Goal: Task Accomplishment & Management: Complete application form

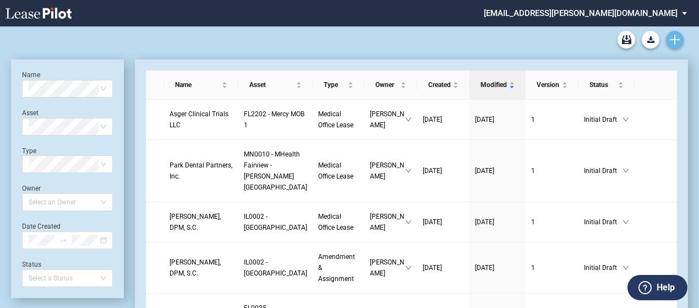
click at [672, 41] on icon "Create new document" at bounding box center [675, 40] width 10 height 10
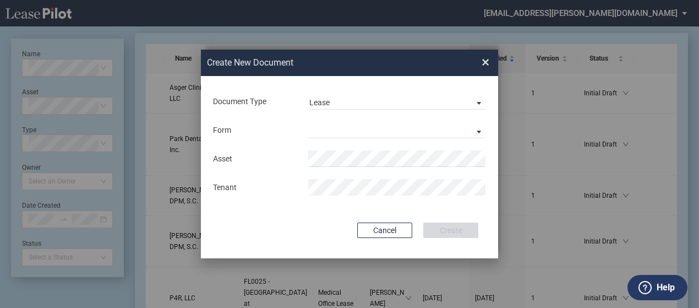
click at [453, 121] on md-input-container "Form Medical Office Lease Scottsdale Lease Louisville Lease 1370 Medical Place …" at bounding box center [349, 130] width 275 height 19
click at [457, 129] on md-select "Medical Office Lease Scottsdale Lease Louisville Lease 1370 Medical Place Lease…" at bounding box center [397, 130] width 178 height 17
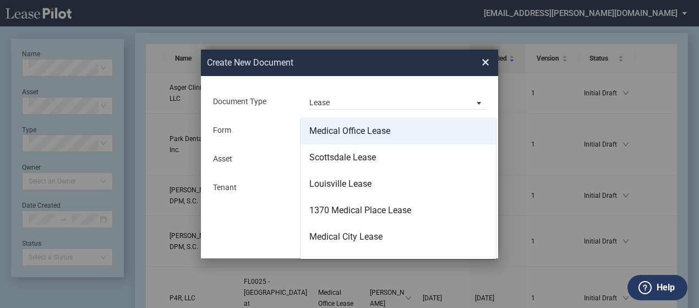
click at [456, 133] on md-option "Medical Office Lease" at bounding box center [399, 131] width 196 height 26
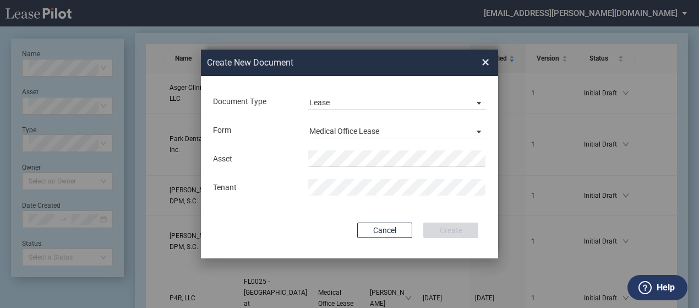
click at [379, 167] on md-input-container "Asset" at bounding box center [349, 158] width 275 height 19
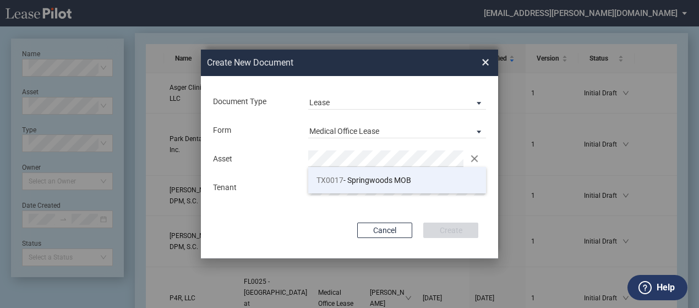
click at [380, 182] on span "TX0017 - Springwoods MOB" at bounding box center [364, 180] width 95 height 9
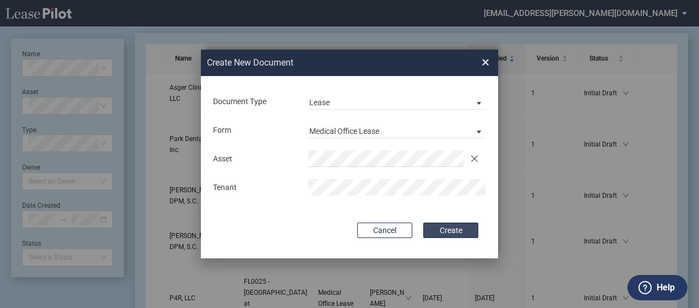
click at [432, 226] on button "Create" at bounding box center [451, 229] width 55 height 15
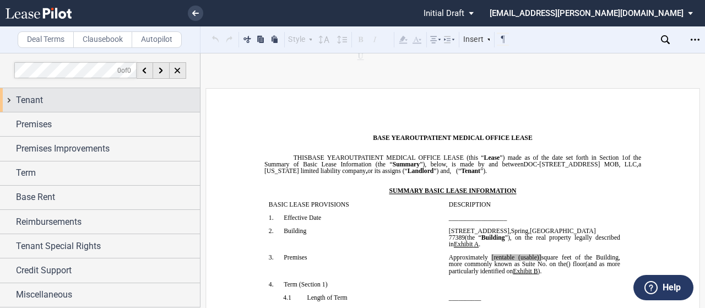
click at [12, 99] on div "Tenant" at bounding box center [100, 100] width 200 height 24
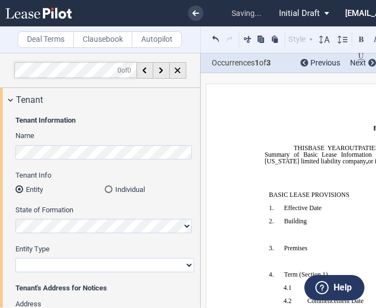
click at [122, 189] on md-radio-button "Individual" at bounding box center [149, 189] width 89 height 10
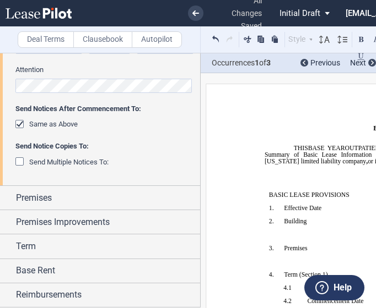
scroll to position [271, 0]
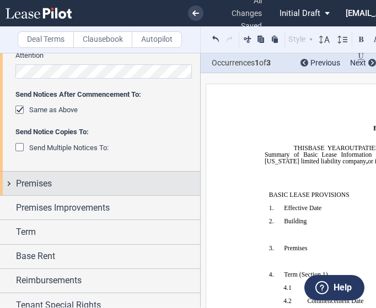
click at [11, 183] on div "Premises" at bounding box center [100, 184] width 200 height 24
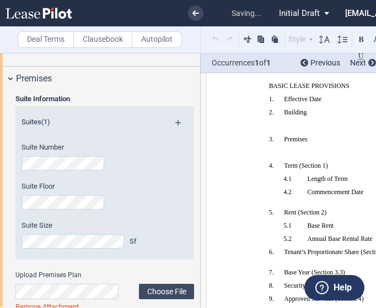
scroll to position [404, 0]
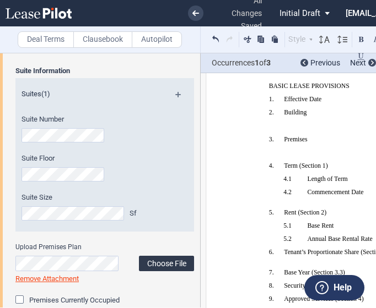
click at [164, 262] on label "Choose File" at bounding box center [166, 263] width 55 height 15
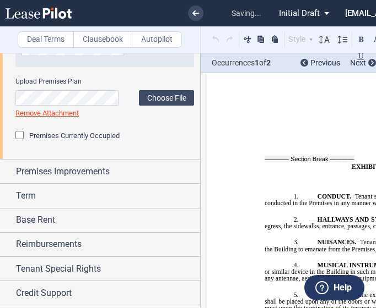
scroll to position [589, 0]
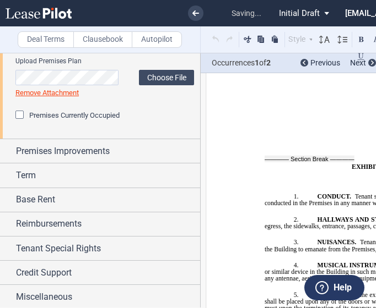
click at [22, 117] on div "Premises Currently Occupied" at bounding box center [20, 116] width 11 height 11
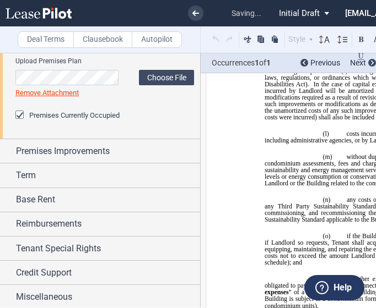
scroll to position [703, 0]
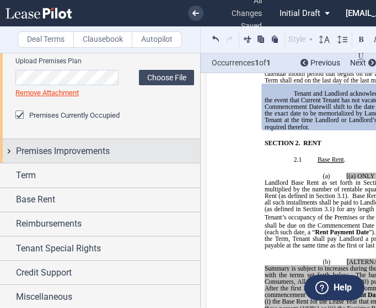
click at [7, 154] on div "Premises Improvements" at bounding box center [100, 151] width 200 height 24
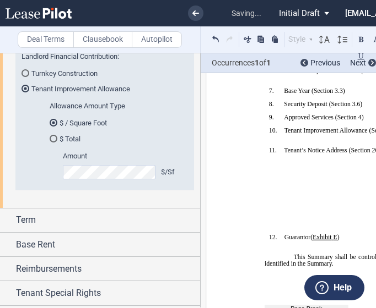
scroll to position [752, 0]
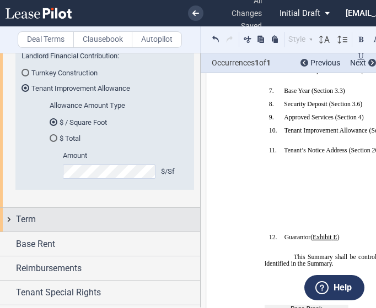
click at [10, 219] on div "Term" at bounding box center [100, 220] width 200 height 24
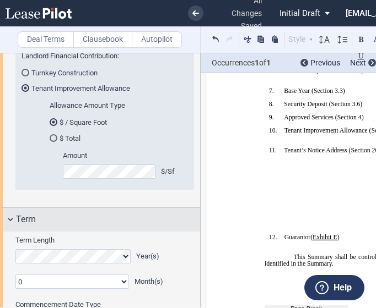
scroll to position [794, 0]
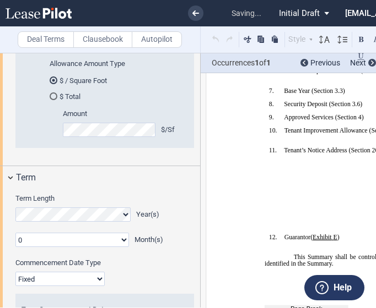
click at [23, 243] on select "0 1 2 3 4 5 6 7 8 9 10 11" at bounding box center [71, 240] width 113 height 14
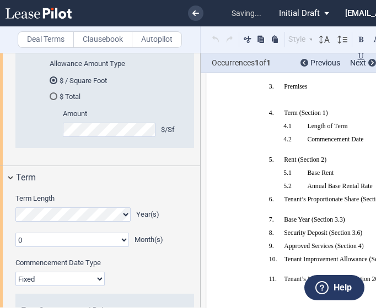
scroll to position [145, 0]
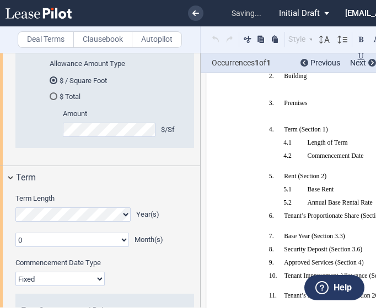
select select "number:2"
click at [15, 233] on select "0 1 2 3 4 5 6 7 8 9 10 11" at bounding box center [71, 240] width 113 height 14
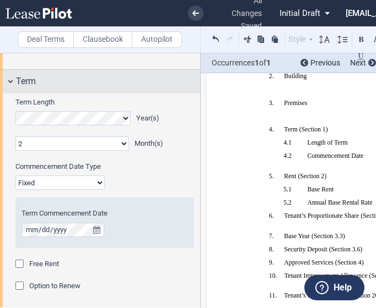
scroll to position [893, 0]
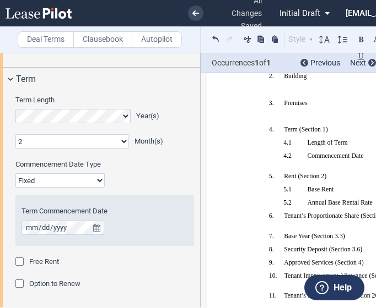
click at [68, 186] on select "Fixed Floating" at bounding box center [59, 180] width 89 height 14
select select "floating"
click at [15, 173] on select "Fixed Floating" at bounding box center [59, 180] width 89 height 14
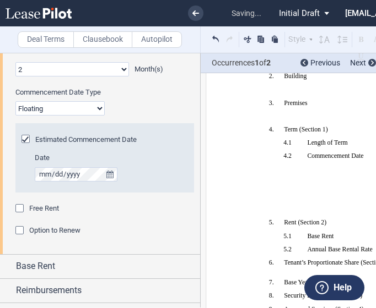
scroll to position [969, 0]
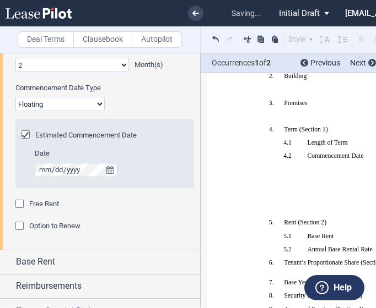
click at [46, 203] on span "Free Rent" at bounding box center [44, 204] width 30 height 8
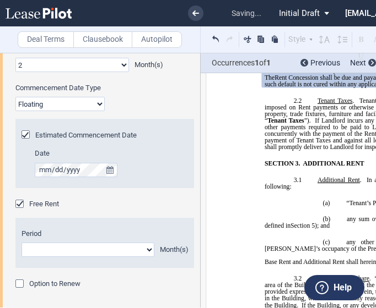
scroll to position [1094, 0]
click at [57, 250] on select "1 2 3 4 5 6 7 8 9 10 11" at bounding box center [87, 250] width 133 height 14
select select "number:4"
click at [21, 243] on select "1 2 3 4 5 6 7 8 9 10 11" at bounding box center [87, 250] width 133 height 14
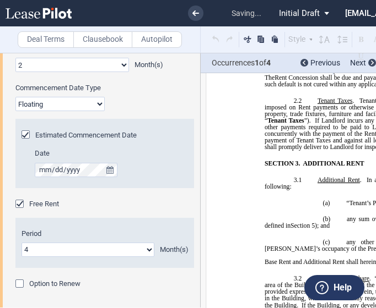
scroll to position [1012, 0]
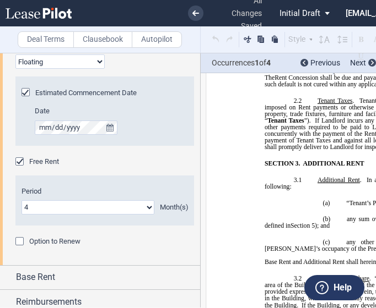
click at [33, 238] on span "Option to Renew" at bounding box center [54, 241] width 51 height 8
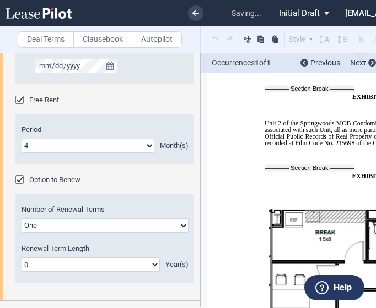
scroll to position [9705, 0]
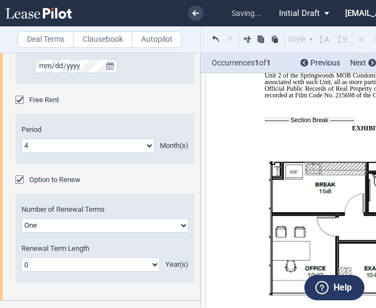
click at [42, 224] on select "One Two" at bounding box center [104, 226] width 167 height 14
select select "2"
click at [21, 219] on select "One Two" at bounding box center [104, 226] width 167 height 14
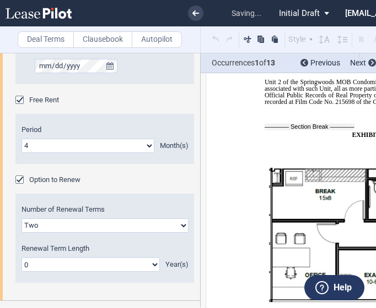
click at [42, 265] on select "0 1 2 3 4 5 6 7 8 9 10 11 12 13 14 15 16 17 18 19 20" at bounding box center [90, 265] width 138 height 14
select select "number:5"
click at [21, 258] on select "0 1 2 3 4 5 6 7 8 9 10 11 12 13 14 15 16 17 18 19 20" at bounding box center [90, 265] width 138 height 14
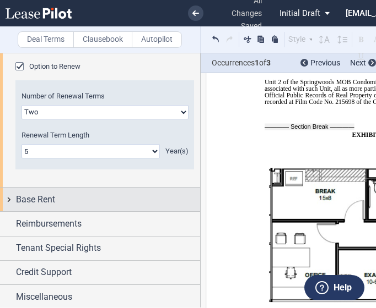
click at [10, 198] on div "Base Rent" at bounding box center [100, 200] width 200 height 24
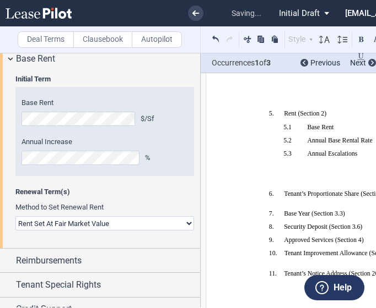
scroll to position [1328, 0]
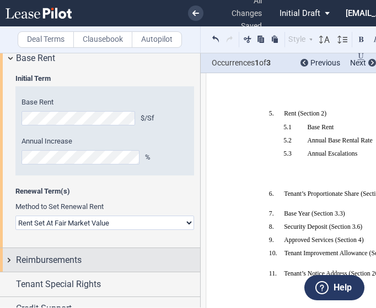
click at [11, 262] on div "Reimbursements" at bounding box center [100, 260] width 200 height 24
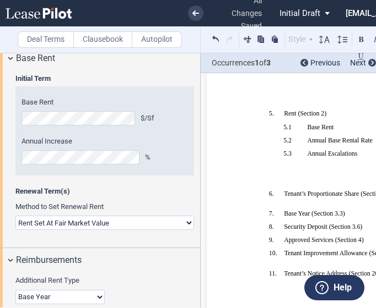
scroll to position [1456, 0]
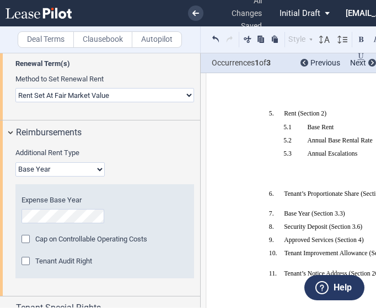
click at [73, 168] on select "Base Year Triple Net" at bounding box center [59, 169] width 89 height 14
select select "triple net"
click at [15, 162] on select "Base Year Triple Net" at bounding box center [59, 169] width 89 height 14
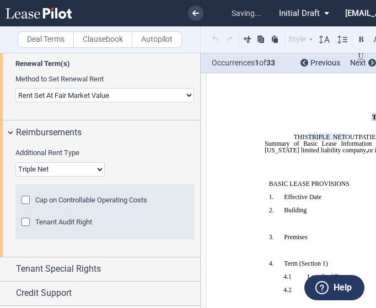
scroll to position [0, 0]
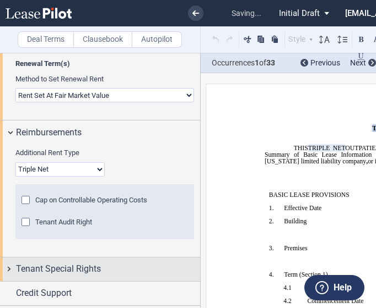
click at [13, 266] on div "Tenant Special Rights" at bounding box center [100, 270] width 200 height 24
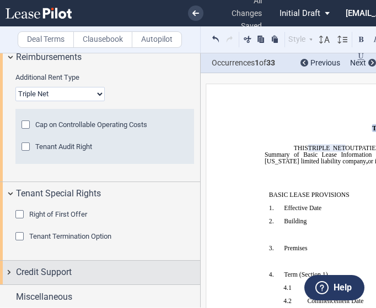
click at [30, 267] on span "Credit Support" at bounding box center [44, 272] width 56 height 13
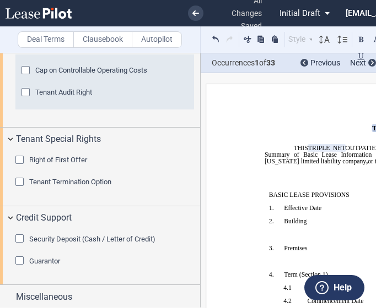
click at [40, 238] on span "Security Deposit (Cash / Letter of Credit)" at bounding box center [92, 239] width 126 height 8
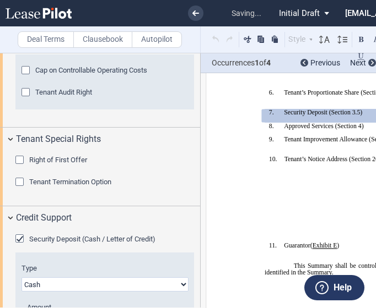
scroll to position [1683, 0]
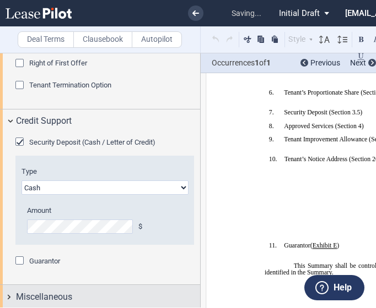
click at [7, 291] on div "Miscellaneous" at bounding box center [100, 297] width 200 height 24
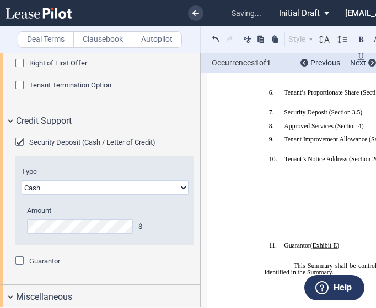
scroll to position [1798, 0]
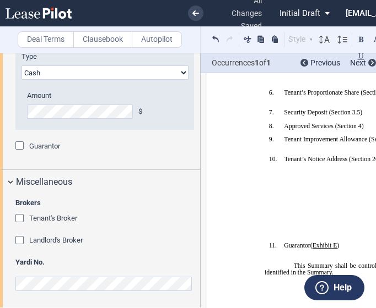
click at [45, 216] on span "Tenant's Broker" at bounding box center [53, 218] width 48 height 8
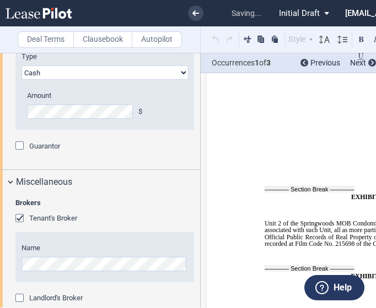
scroll to position [1856, 0]
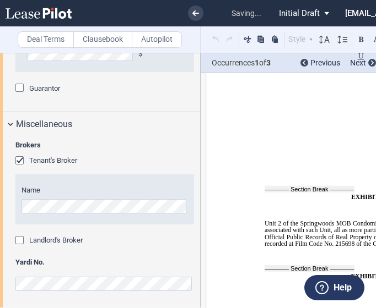
click at [36, 237] on span "Landlord's Broker" at bounding box center [55, 240] width 53 height 8
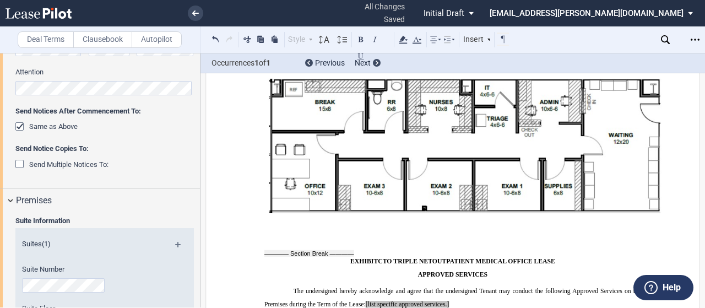
scroll to position [10003, 0]
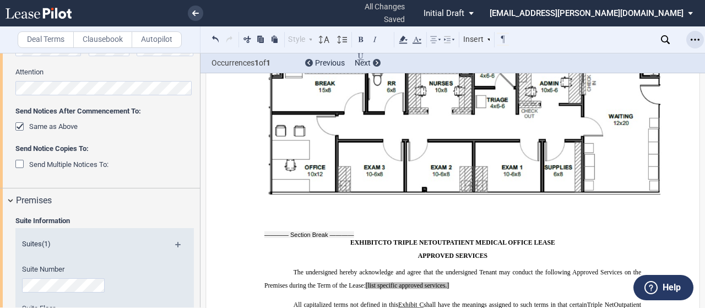
click at [695, 45] on div "Open Lease options menu" at bounding box center [695, 40] width 18 height 18
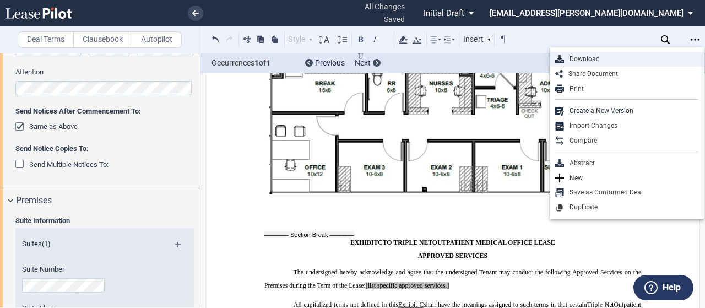
click at [591, 64] on div "Download" at bounding box center [627, 59] width 154 height 15
